Goal: Task Accomplishment & Management: Complete application form

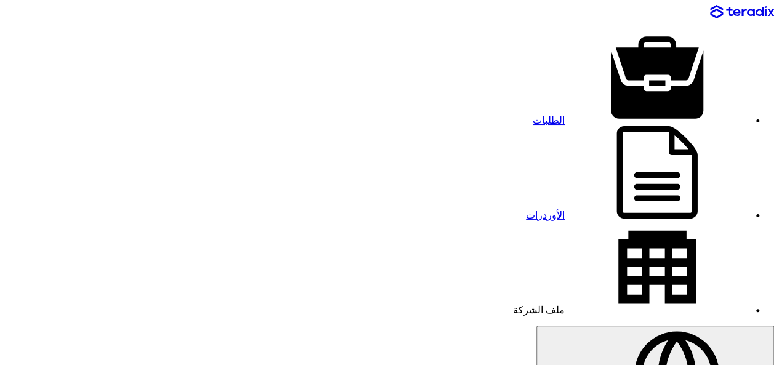
drag, startPoint x: 562, startPoint y: 290, endPoint x: 589, endPoint y: 290, distance: 26.5
drag, startPoint x: 602, startPoint y: 302, endPoint x: 505, endPoint y: 262, distance: 105.2
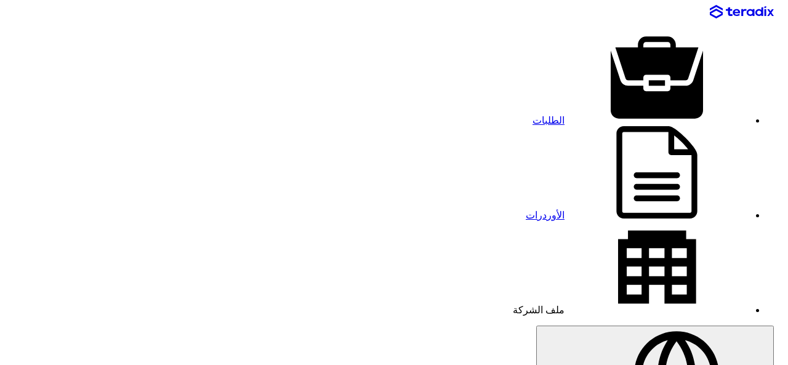
drag, startPoint x: 602, startPoint y: 283, endPoint x: 668, endPoint y: 282, distance: 65.3
paste input "Ds-7616nxi-K2)."
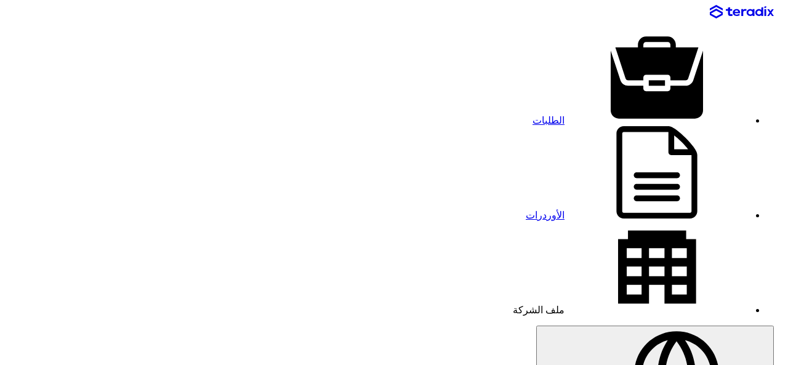
scroll to position [0, -198]
drag, startPoint x: 513, startPoint y: 282, endPoint x: 504, endPoint y: 281, distance: 9.3
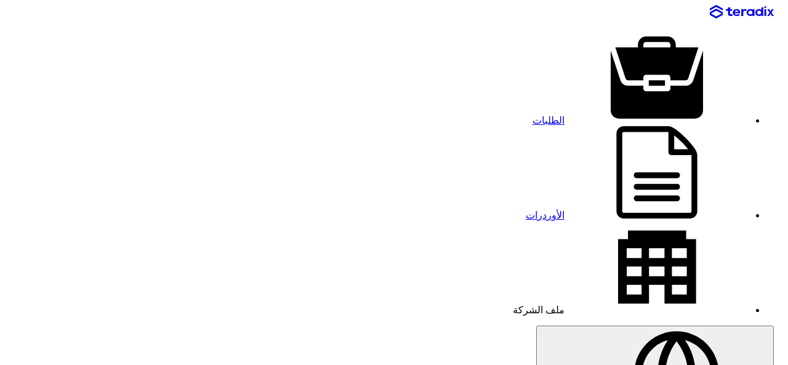
scroll to position [0, -187]
drag, startPoint x: 573, startPoint y: 281, endPoint x: 608, endPoint y: 277, distance: 35.9
drag, startPoint x: 495, startPoint y: 281, endPoint x: 504, endPoint y: 281, distance: 8.6
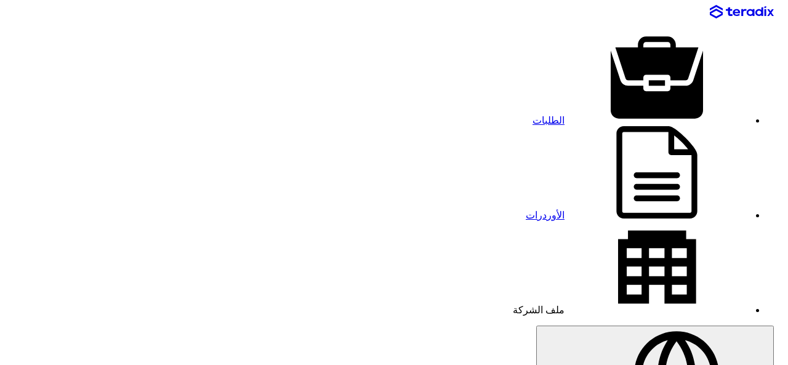
drag, startPoint x: 669, startPoint y: 280, endPoint x: 503, endPoint y: 283, distance: 166.3
type input "16 . "HDMI , USB , VGA". ( Ds-7616nxi-K2).)."
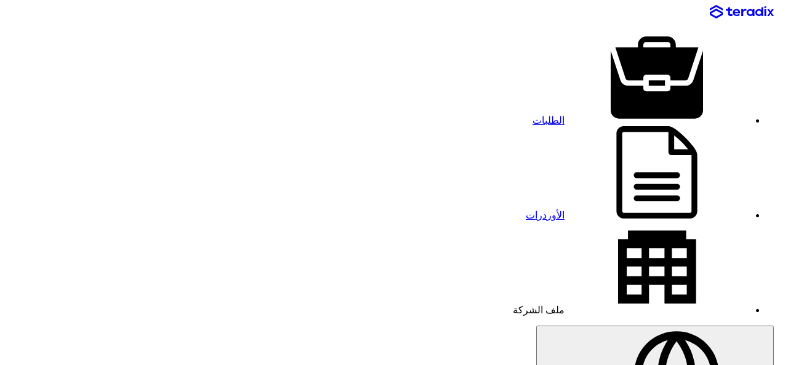
scroll to position [0, -22]
drag, startPoint x: 578, startPoint y: 278, endPoint x: 507, endPoint y: 279, distance: 70.2
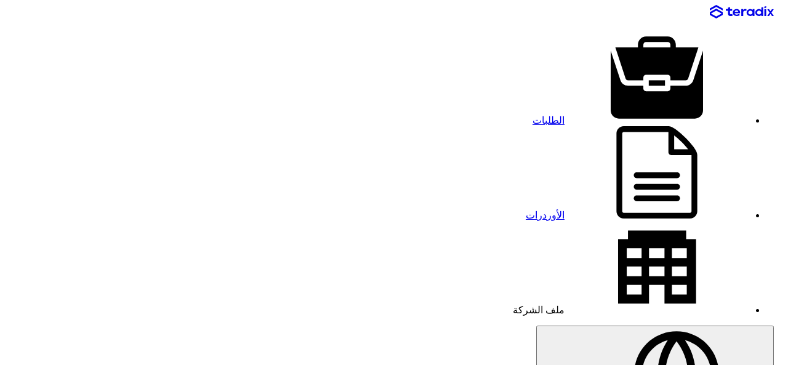
paste input "16-ch 1U K Series AcuSense 4K NVR"
paste input "DS-7616NXI-[GEOGRAPHIC_DATA]"
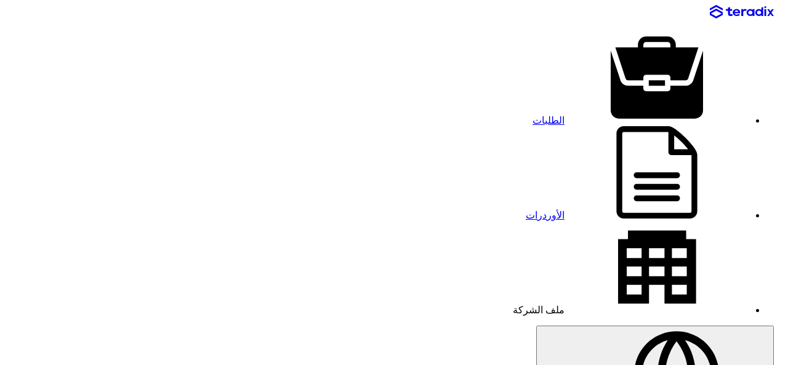
type input "16-ch 1U K Series AcuSense 4K NVR - DS-7616NXI-K22"
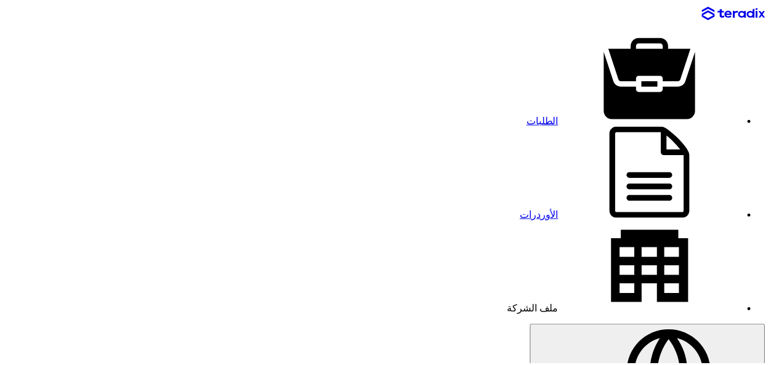
scroll to position [0, 0]
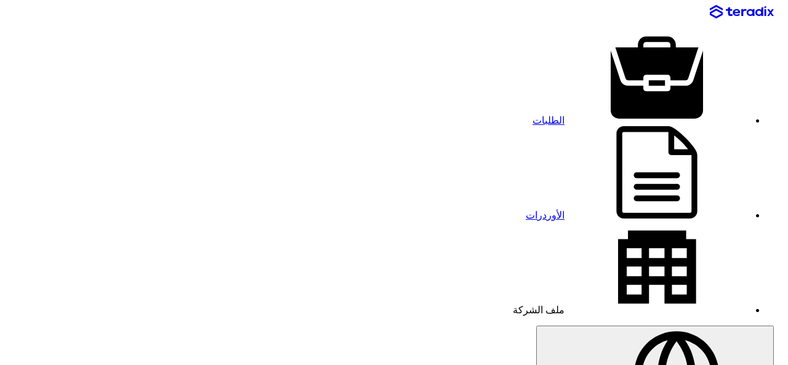
type input "5330.70"
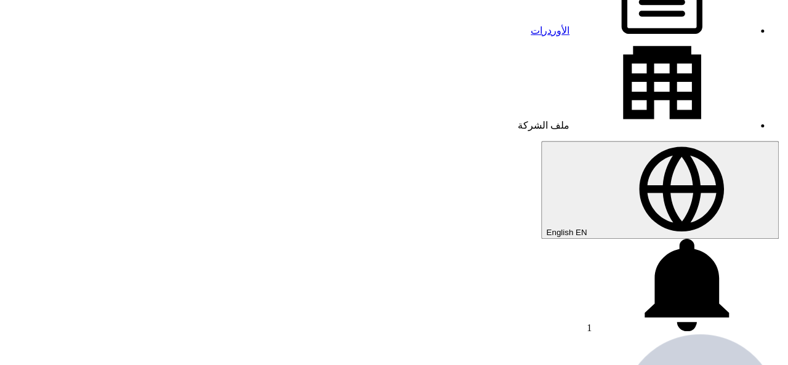
scroll to position [204, 0]
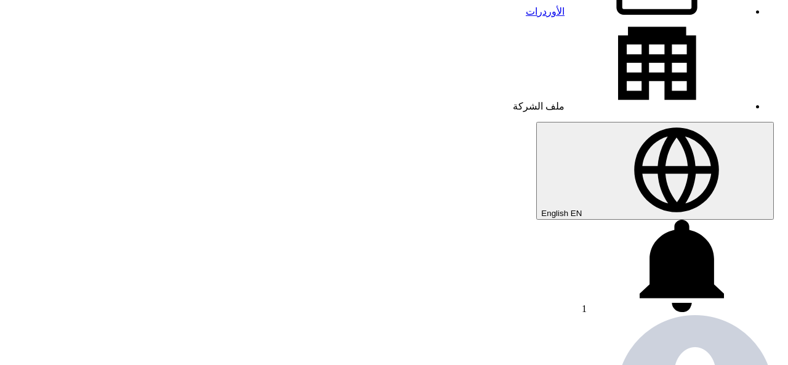
drag, startPoint x: 570, startPoint y: 280, endPoint x: 674, endPoint y: 283, distance: 104.1
paste input "DS-2CD1143G0-IUF(2.8mm)"
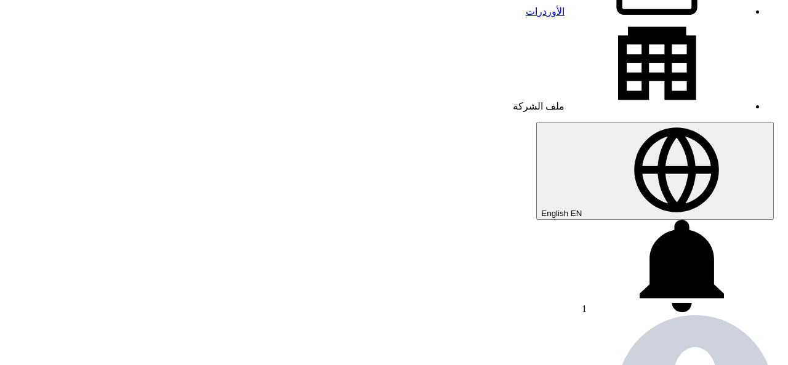
scroll to position [0, -111]
type input "Network Camera Hikvision Model:( DS-2CD1143G0-IUF(2.8mm)."
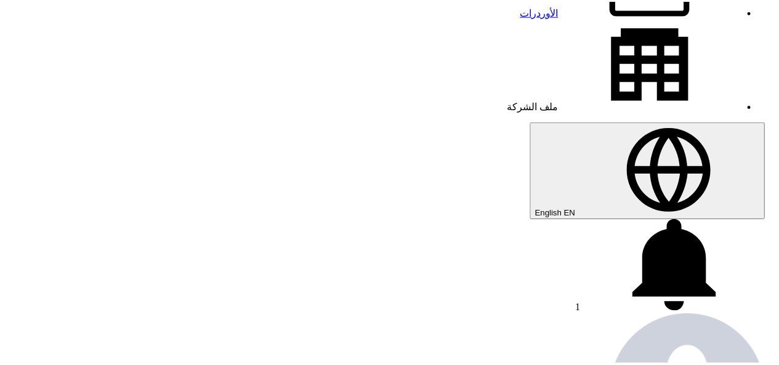
scroll to position [68, 0]
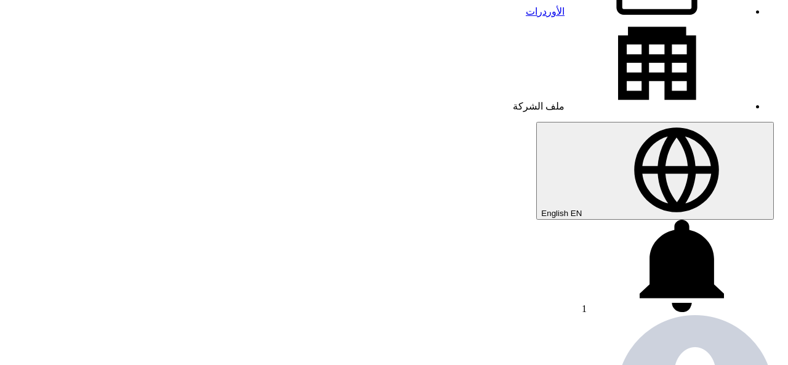
type input "2620.18"
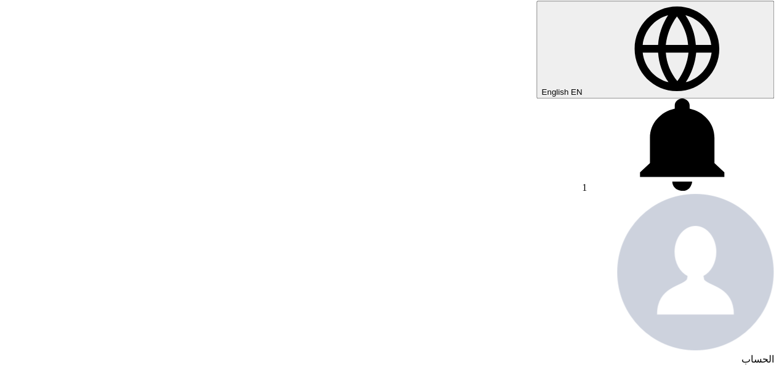
scroll to position [334, 0]
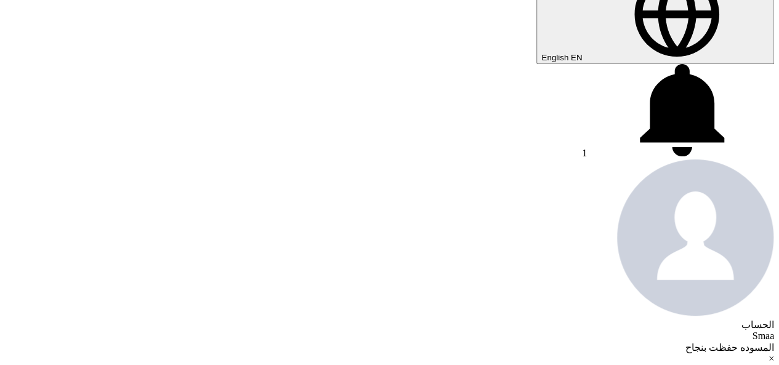
scroll to position [387, 0]
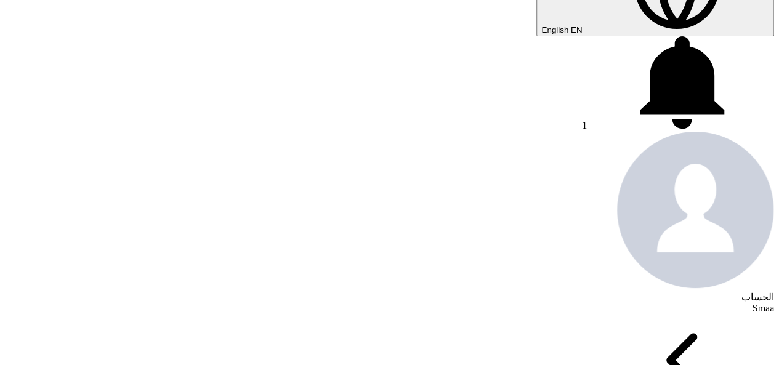
type input "5330.70"
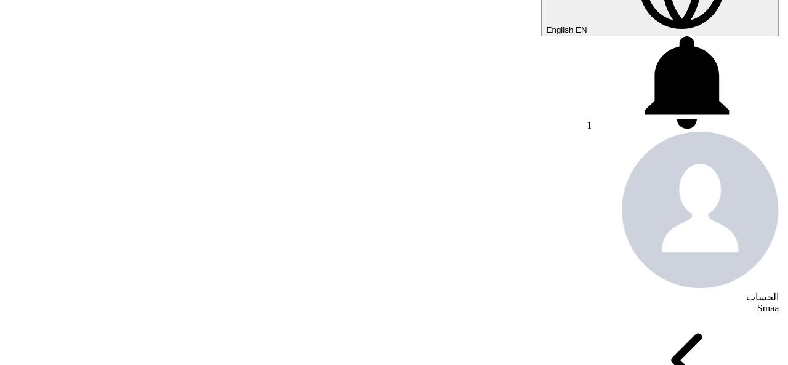
scroll to position [266, 0]
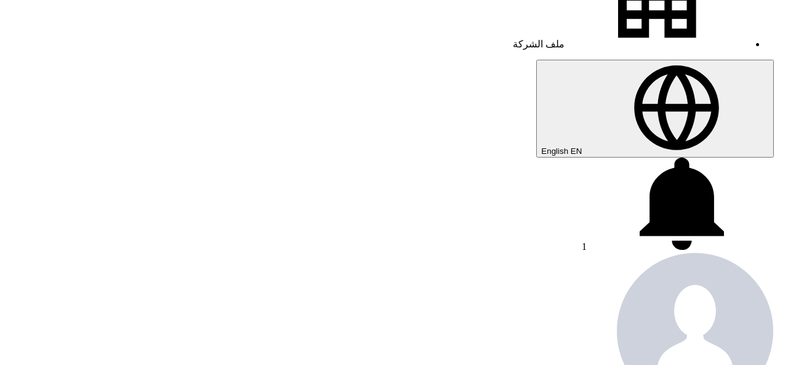
drag, startPoint x: 523, startPoint y: 263, endPoint x: 672, endPoint y: 269, distance: 148.6
paste input "Rj 45 box100pcs 3com"
type input "Rj 45 box100pcs 3com"
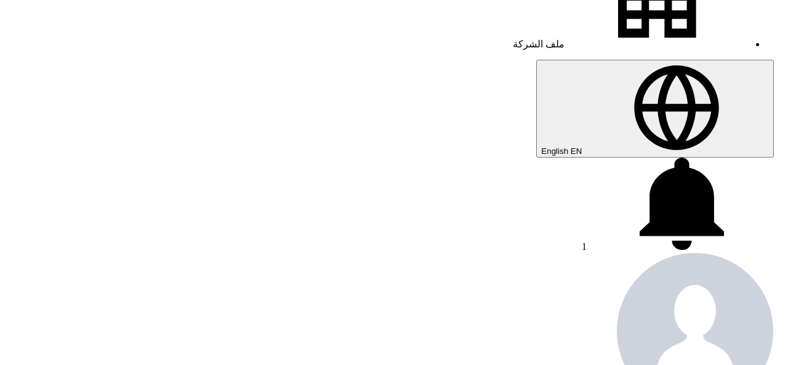
type input "280.70"
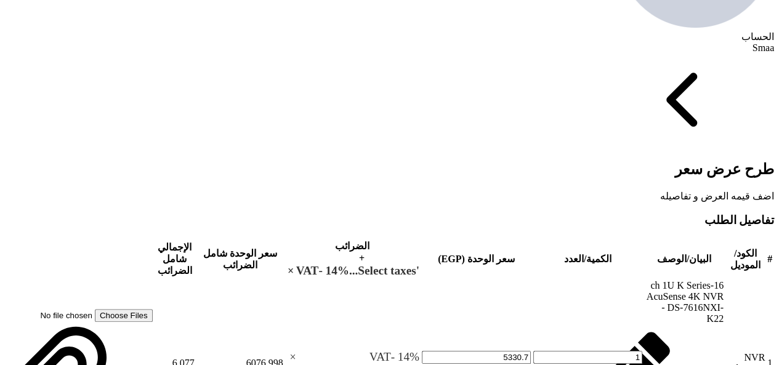
scroll to position [652, 0]
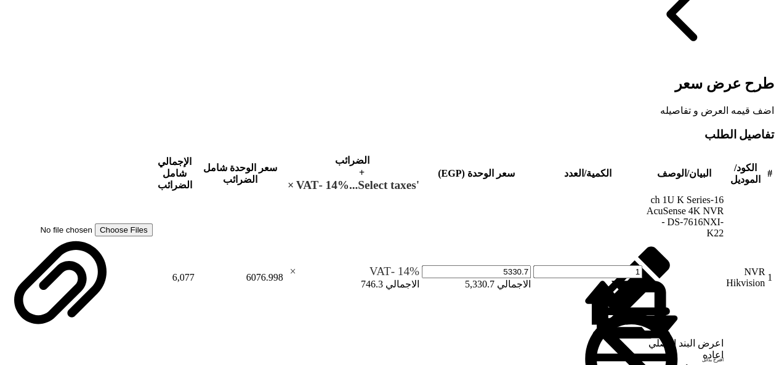
scroll to position [763, 0]
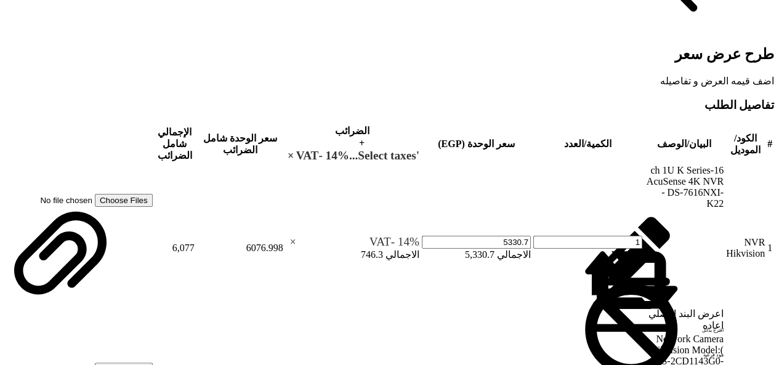
type input "[DATE]"
checkbox input "true"
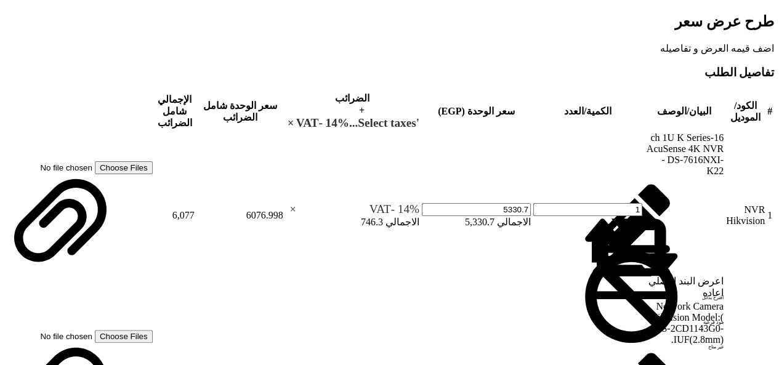
scroll to position [829, 0]
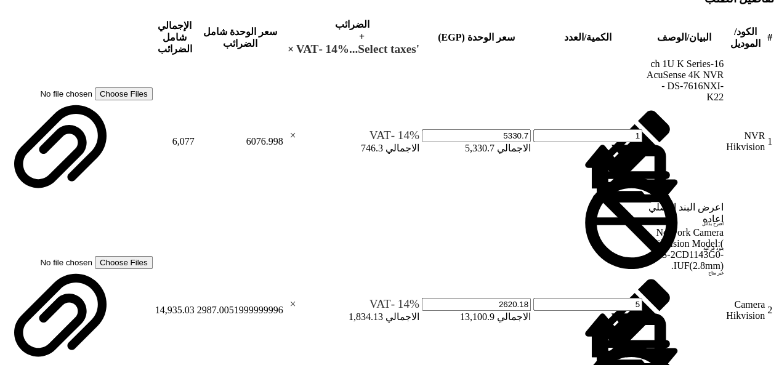
scroll to position [871, 0]
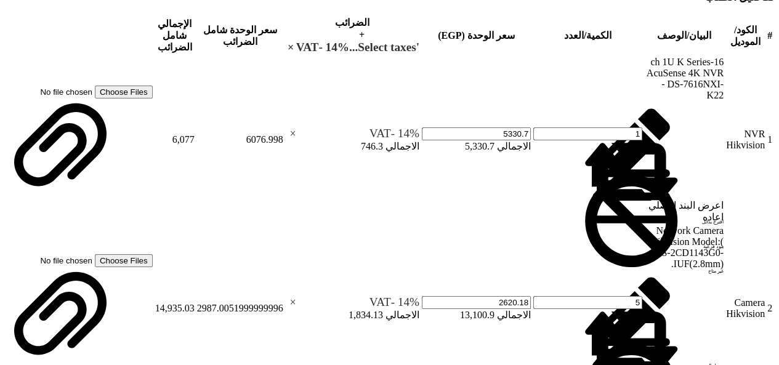
drag, startPoint x: 611, startPoint y: 166, endPoint x: 619, endPoint y: 168, distance: 8.2
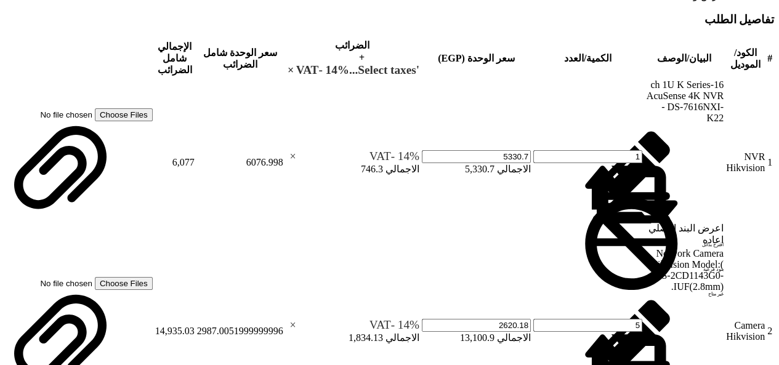
type input "20"
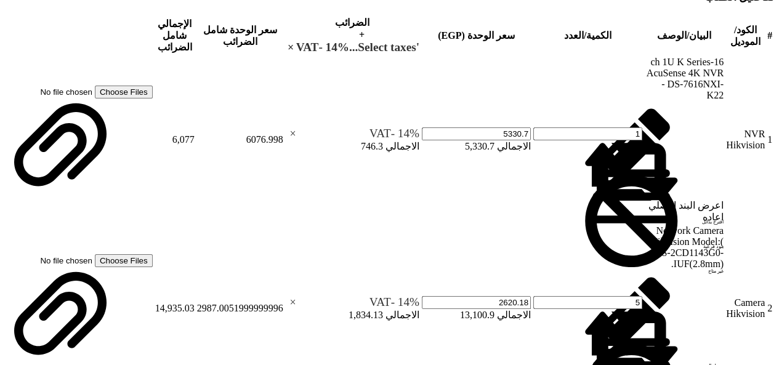
drag, startPoint x: 685, startPoint y: 167, endPoint x: 679, endPoint y: 165, distance: 6.4
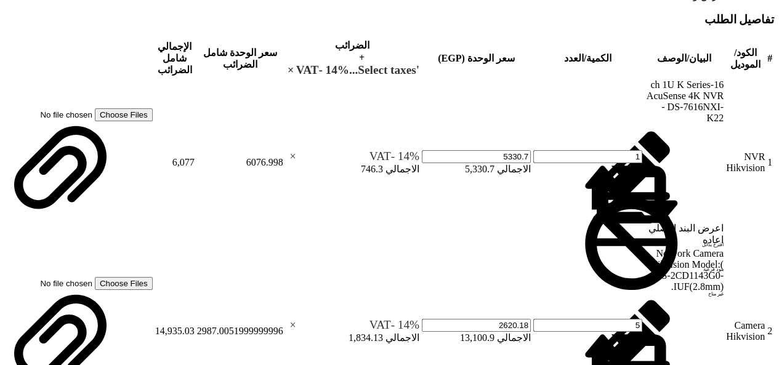
scroll to position [929, 0]
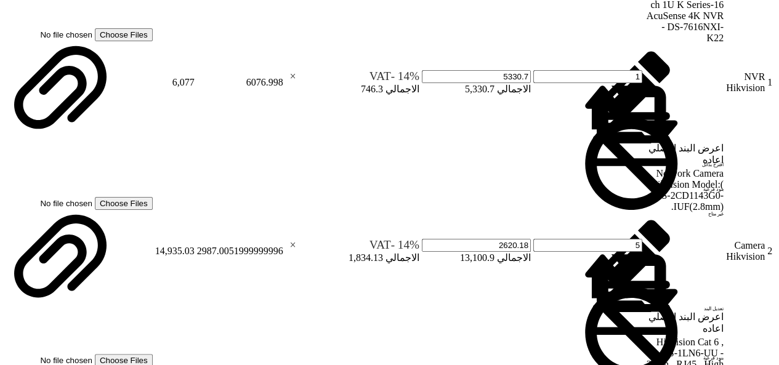
type input "100"
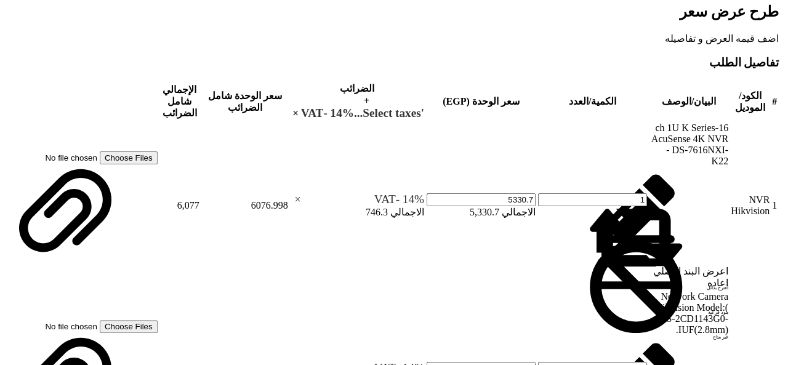
scroll to position [809, 0]
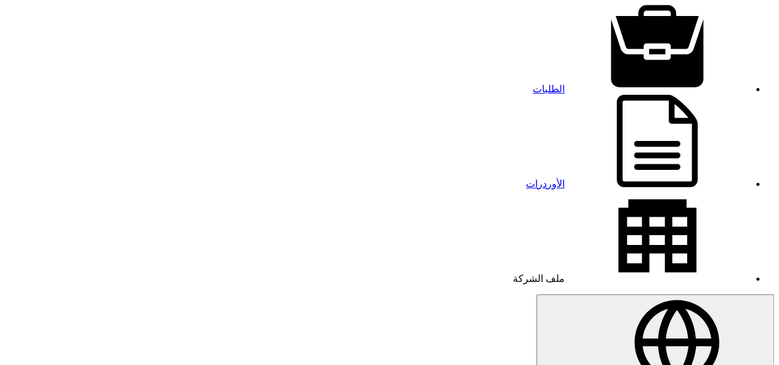
scroll to position [28, 0]
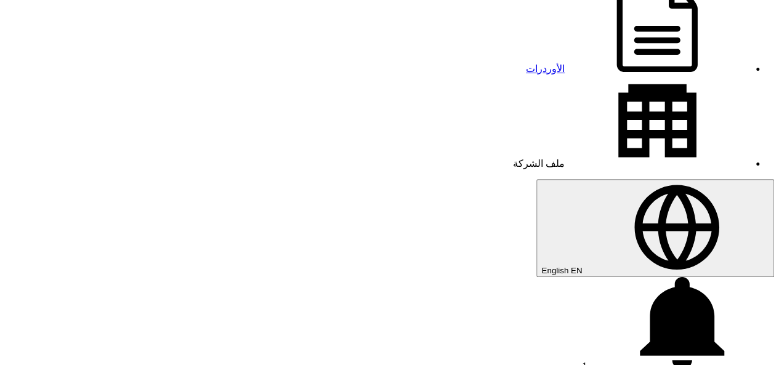
scroll to position [0, 0]
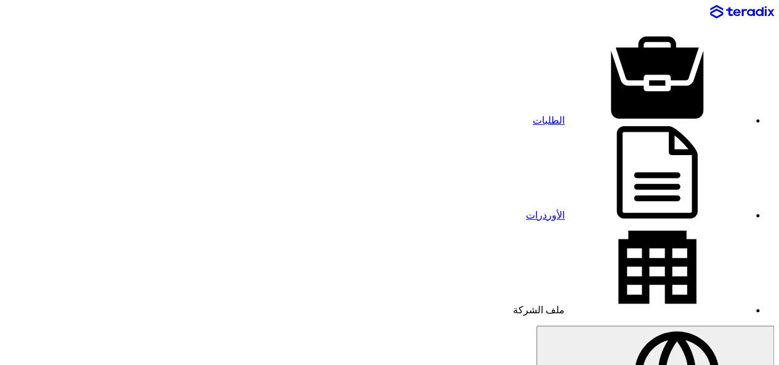
click at [333, 13] on div "الطلبات الأوردرات ملف الشركة" at bounding box center [389, 160] width 769 height 311
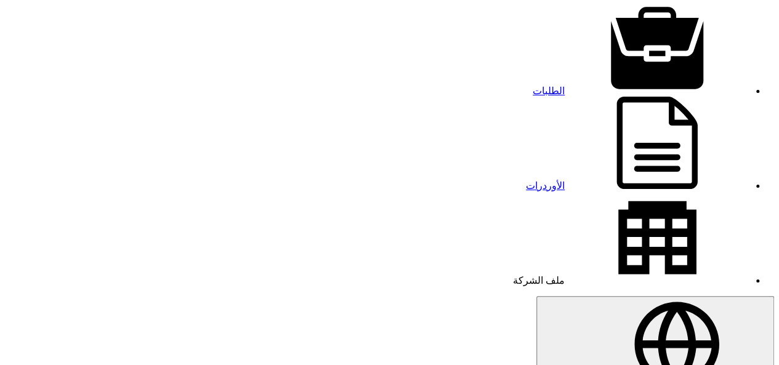
scroll to position [26, 0]
